Goal: Information Seeking & Learning: Learn about a topic

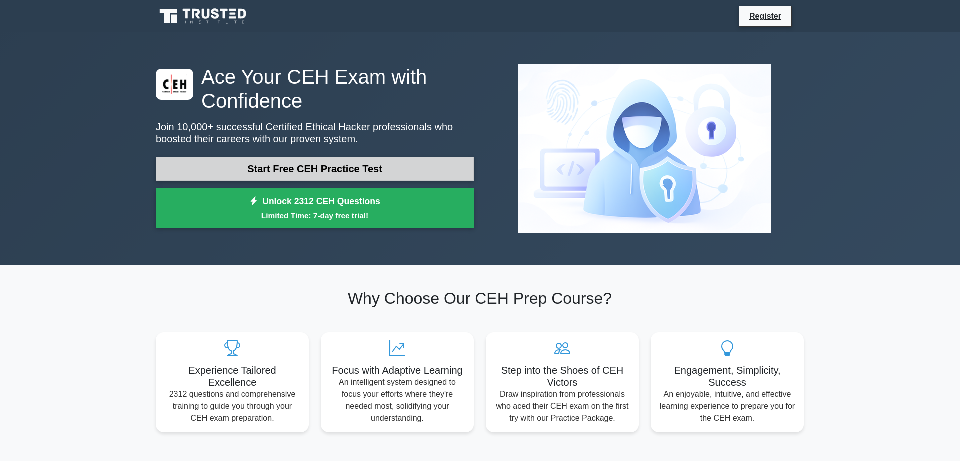
click at [292, 168] on link "Start Free CEH Practice Test" at bounding box center [315, 169] width 318 height 24
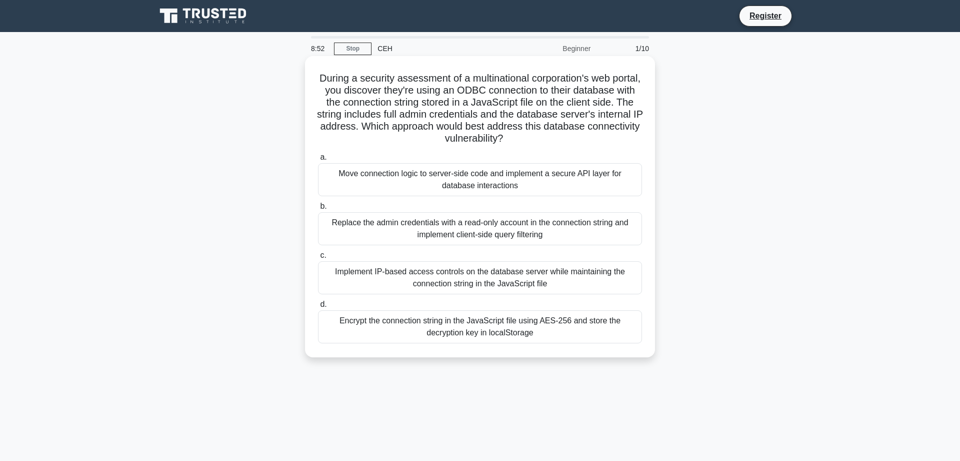
click at [457, 315] on div "Encrypt the connection string in the JavaScript file using AES-256 and store th…" at bounding box center [480, 326] width 324 height 33
click at [318, 308] on input "d. Encrypt the connection string in the JavaScript file using AES-256 and store…" at bounding box center [318, 304] width 0 height 7
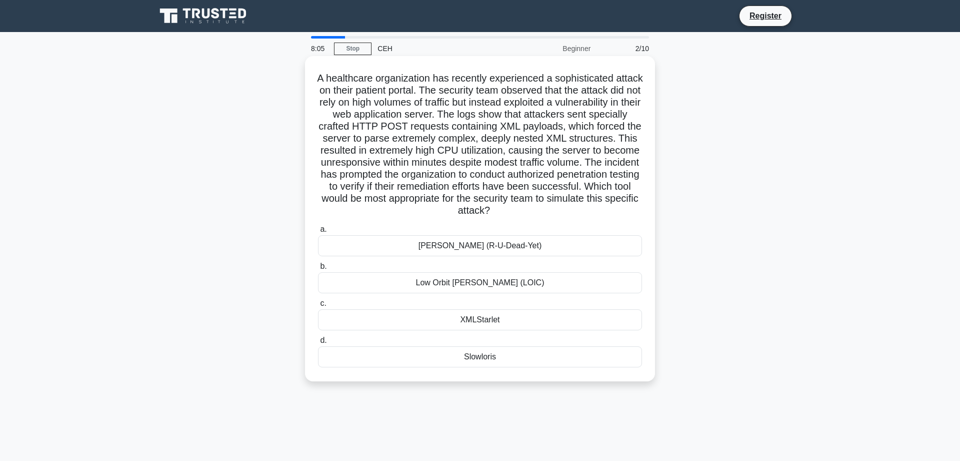
click at [469, 253] on div "[PERSON_NAME] (R-U-Dead-Yet)" at bounding box center [480, 245] width 324 height 21
click at [318, 233] on input "[PERSON_NAME] (R-U-Dead-Yet)" at bounding box center [318, 229] width 0 height 7
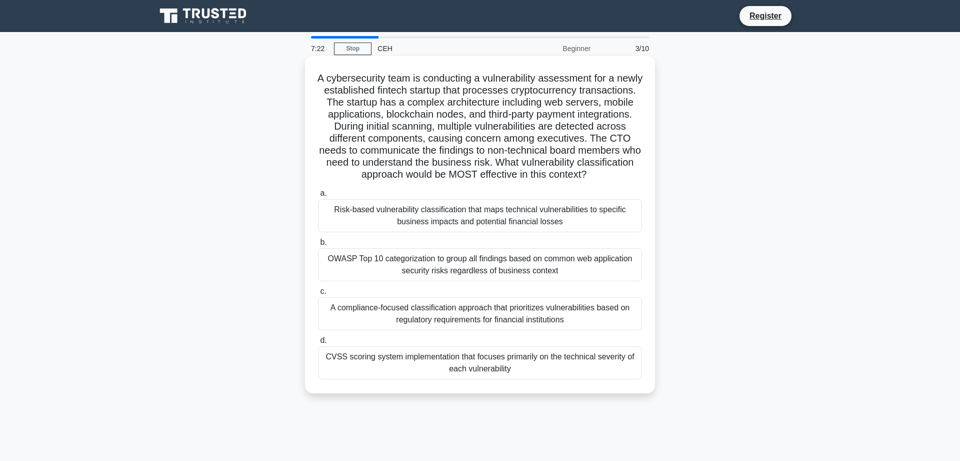
click at [494, 214] on div "Risk-based vulnerability classification that maps technical vulnerabilities to …" at bounding box center [480, 215] width 324 height 33
click at [318, 197] on input "a. Risk-based vulnerability classification that maps technical vulnerabilities …" at bounding box center [318, 193] width 0 height 7
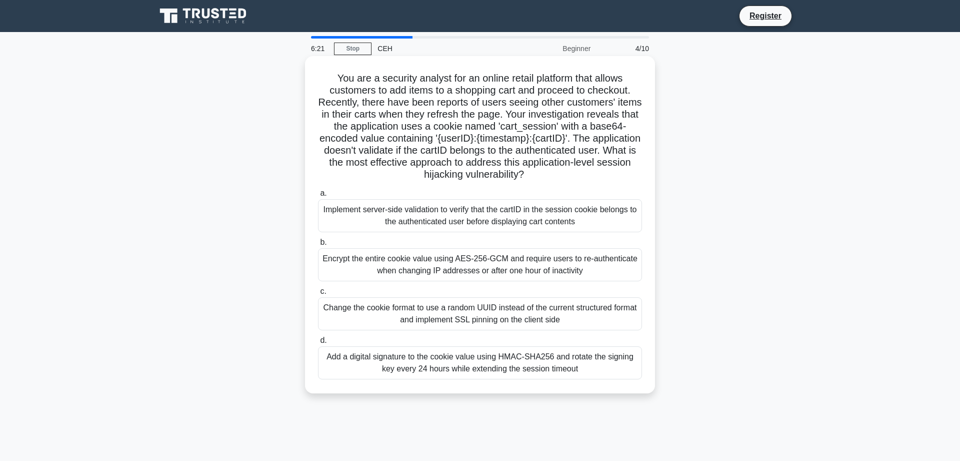
click at [474, 226] on div "Implement server-side validation to verify that the cartID in the session cooki…" at bounding box center [480, 215] width 324 height 33
click at [318, 197] on input "a. Implement server-side validation to verify that the cartID in the session co…" at bounding box center [318, 193] width 0 height 7
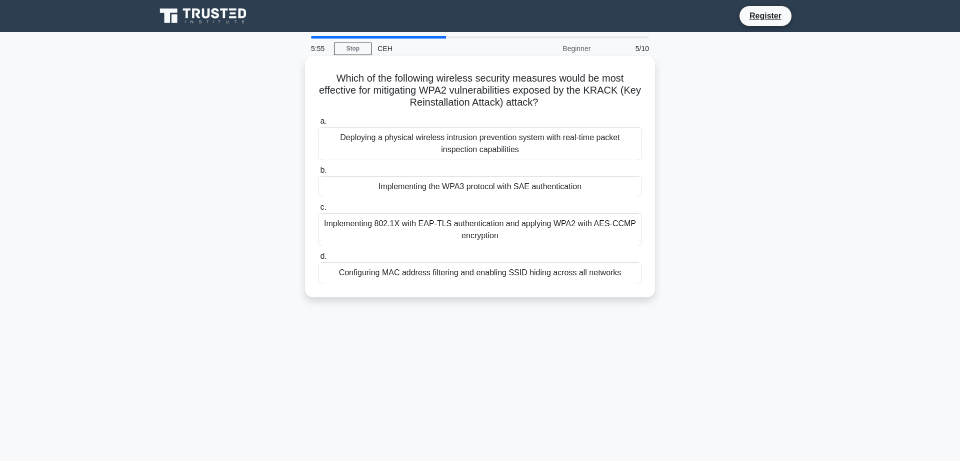
click at [494, 185] on div "Implementing the WPA3 protocol with SAE authentication" at bounding box center [480, 186] width 324 height 21
click at [318, 174] on input "b. Implementing the WPA3 protocol with SAE authentication" at bounding box center [318, 170] width 0 height 7
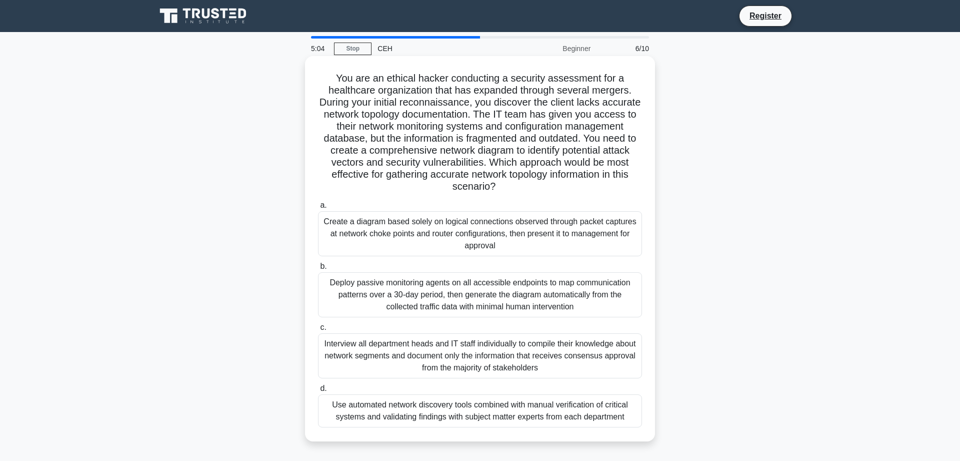
click at [449, 411] on div "Use automated network discovery tools combined with manual verification of crit…" at bounding box center [480, 410] width 324 height 33
click at [318, 392] on input "d. Use automated network discovery tools combined with manual verification of c…" at bounding box center [318, 388] width 0 height 7
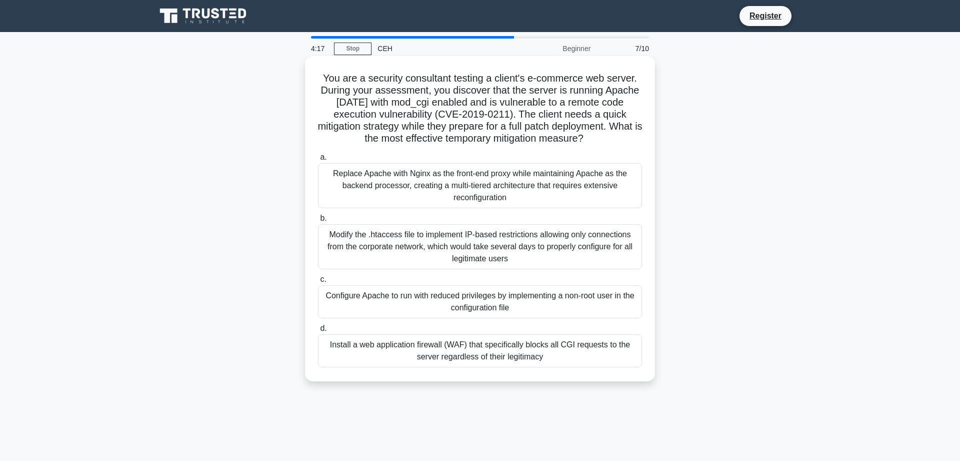
click at [486, 299] on div "Configure Apache to run with reduced privileges by implementing a non-root user…" at bounding box center [480, 301] width 324 height 33
click at [318, 283] on input "c. Configure Apache to run with reduced privileges by implementing a non-root u…" at bounding box center [318, 279] width 0 height 7
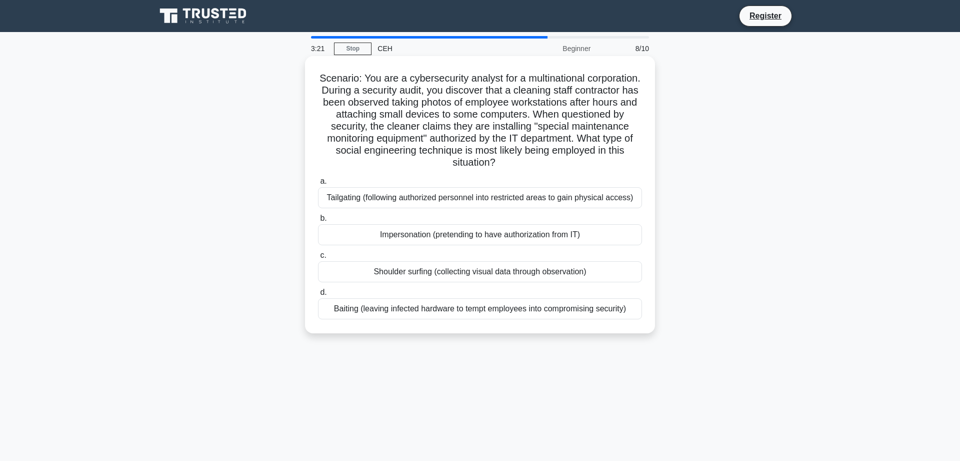
click at [471, 298] on div "Baiting (leaving infected hardware to tempt employees into compromising securit…" at bounding box center [480, 308] width 324 height 21
click at [318, 296] on input "d. Baiting (leaving infected hardware to tempt employees into compromising secu…" at bounding box center [318, 292] width 0 height 7
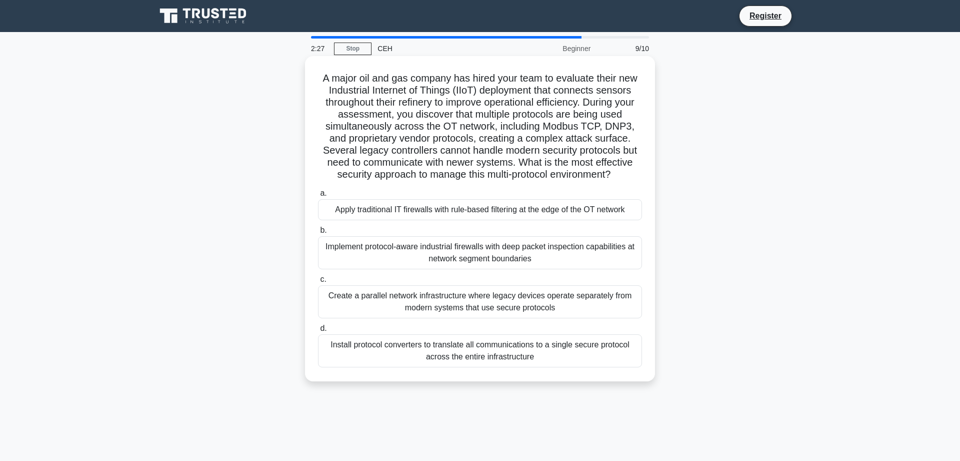
click at [549, 356] on div "Install protocol converters to translate all communications to a single secure …" at bounding box center [480, 350] width 324 height 33
click at [318, 332] on input "d. Install protocol converters to translate all communications to a single secu…" at bounding box center [318, 328] width 0 height 7
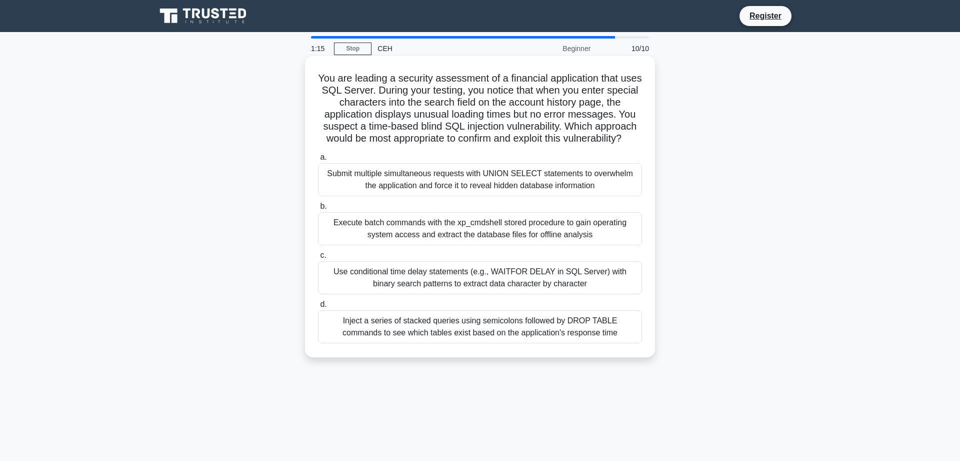
click at [406, 279] on div "Use conditional time delay statements (e.g., WAITFOR DELAY in SQL Server) with …" at bounding box center [480, 277] width 324 height 33
click at [318, 259] on input "c. Use conditional time delay statements (e.g., WAITFOR DELAY in SQL Server) wi…" at bounding box center [318, 255] width 0 height 7
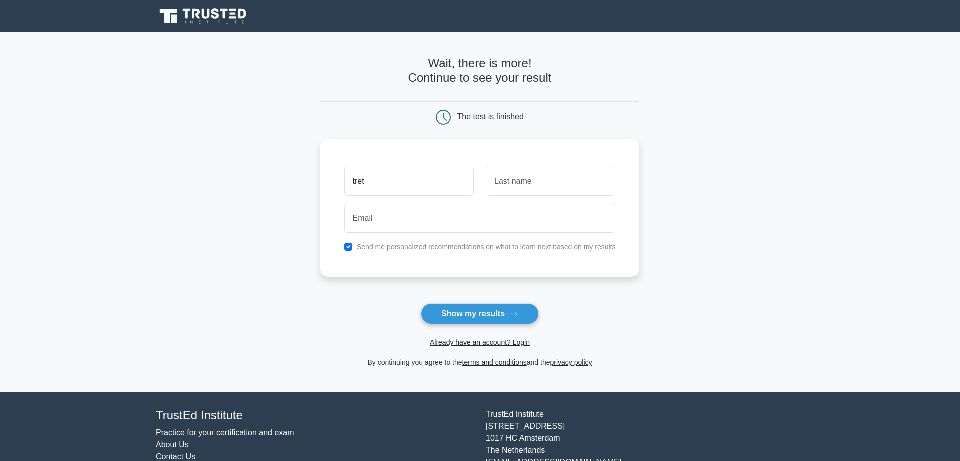
type input "tret"
click at [543, 181] on input "text" at bounding box center [551, 181] width 130 height 29
type input "me"
click at [495, 207] on input "email" at bounding box center [481, 218] width 272 height 29
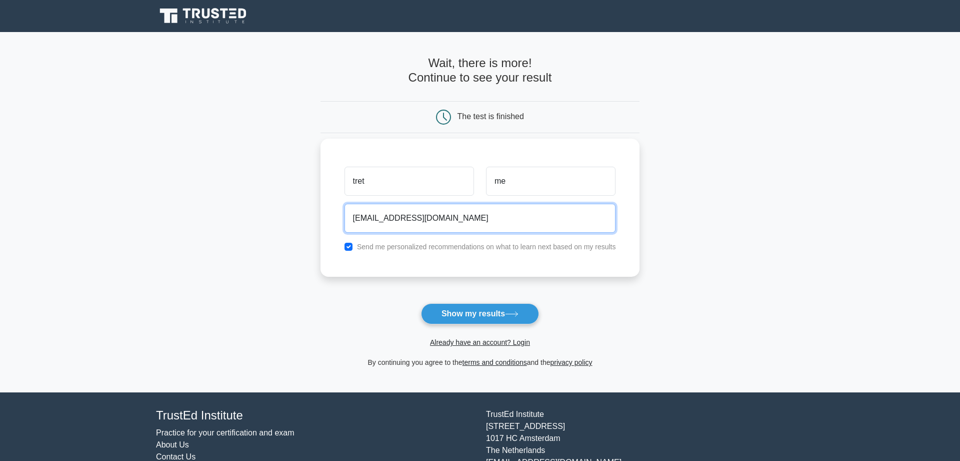
type input "test@hotmail.com"
click at [454, 250] on label "Send me personalized recommendations on what to learn next based on my results" at bounding box center [486, 247] width 259 height 8
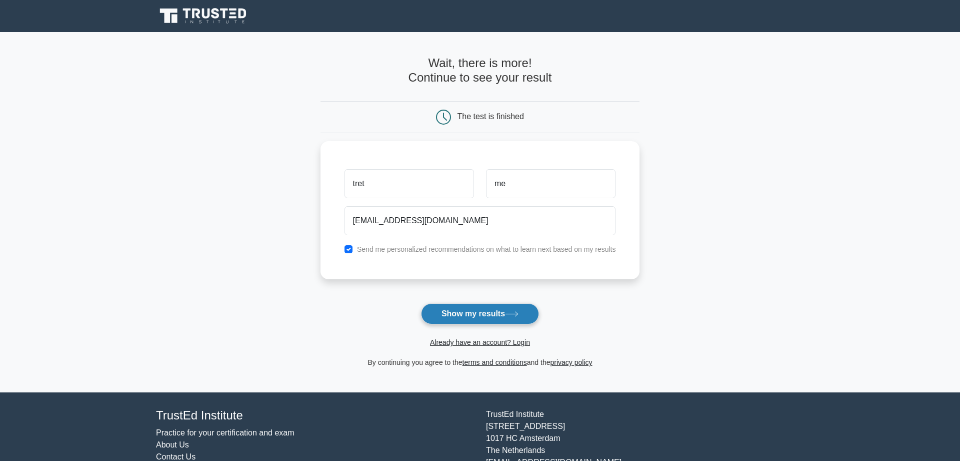
click at [470, 306] on button "Show my results" at bounding box center [480, 313] width 118 height 21
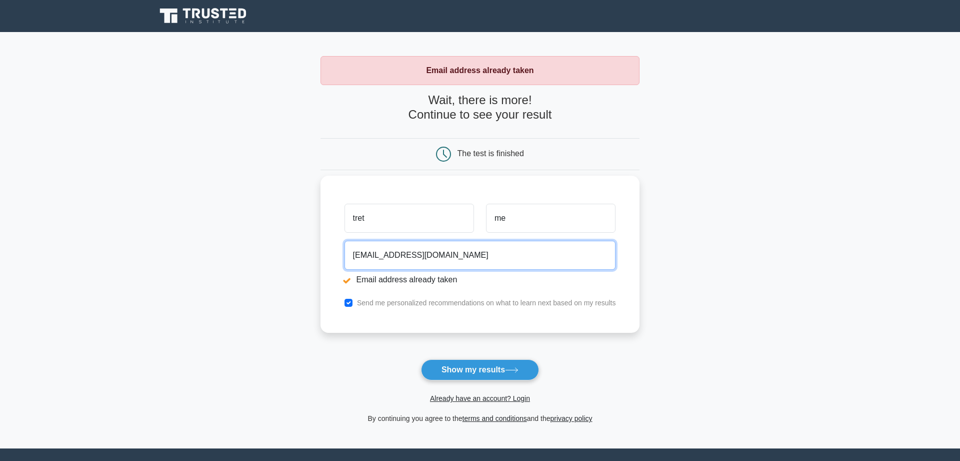
click at [368, 258] on input "[EMAIL_ADDRESS][DOMAIN_NAME]" at bounding box center [481, 255] width 272 height 29
type input "test23423@hotmail.com"
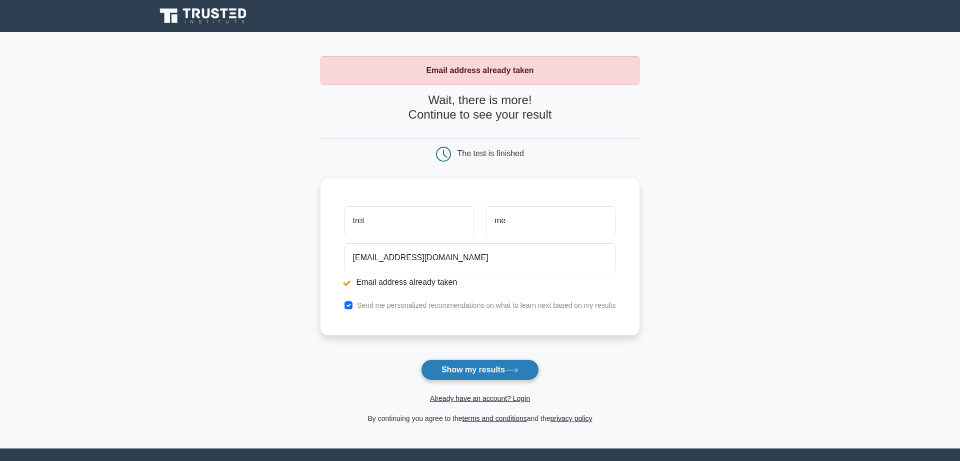
click at [473, 372] on button "Show my results" at bounding box center [480, 369] width 118 height 21
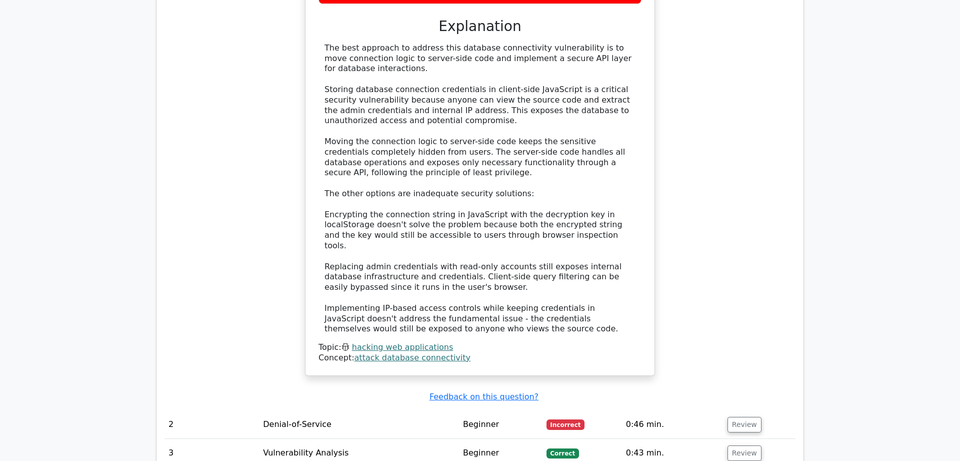
scroll to position [1428, 0]
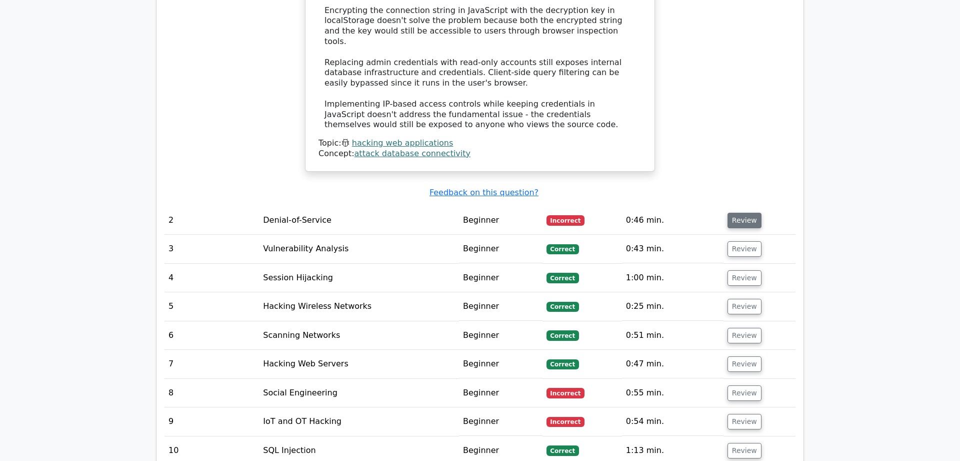
click at [744, 213] on button "Review" at bounding box center [745, 221] width 34 height 16
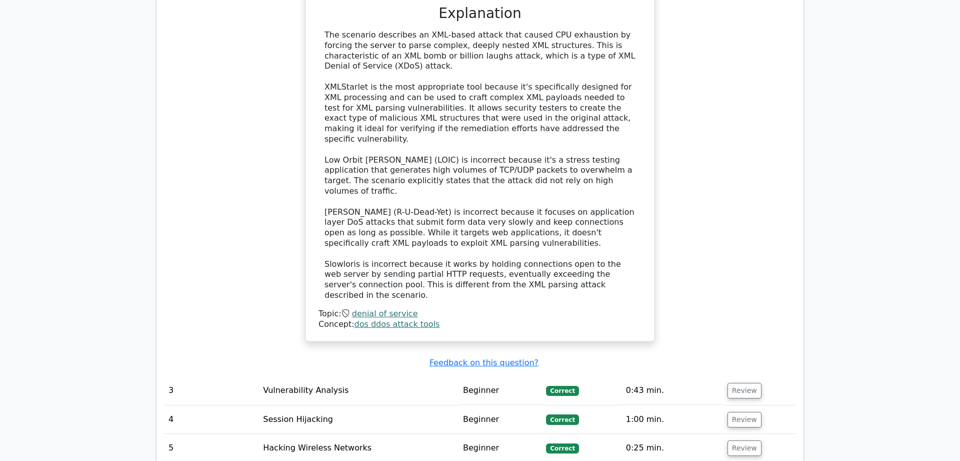
scroll to position [2041, 0]
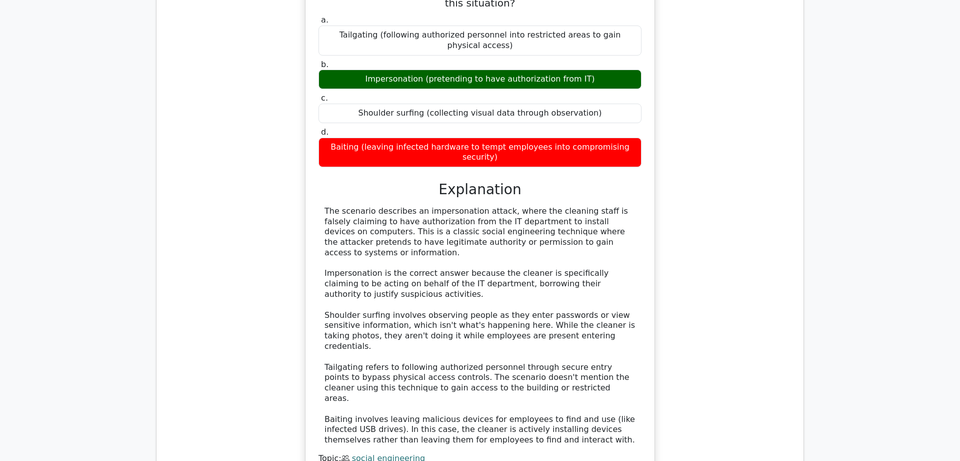
scroll to position [2704, 0]
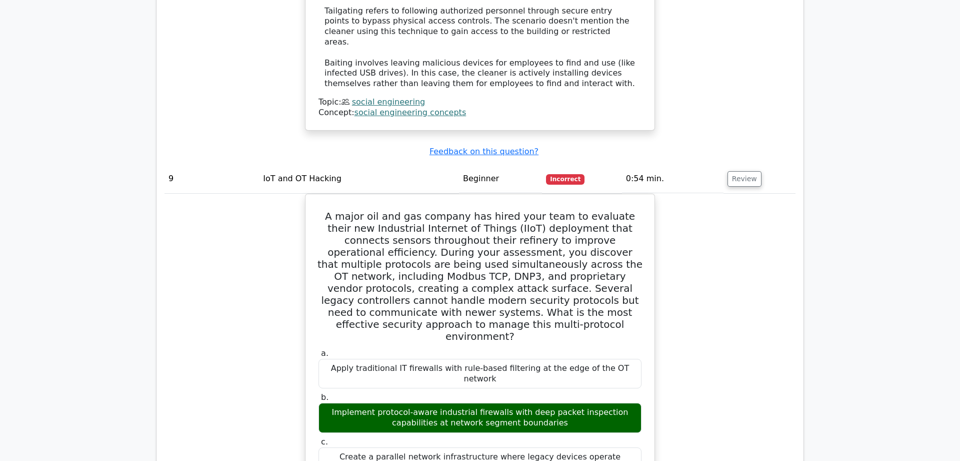
scroll to position [3010, 0]
